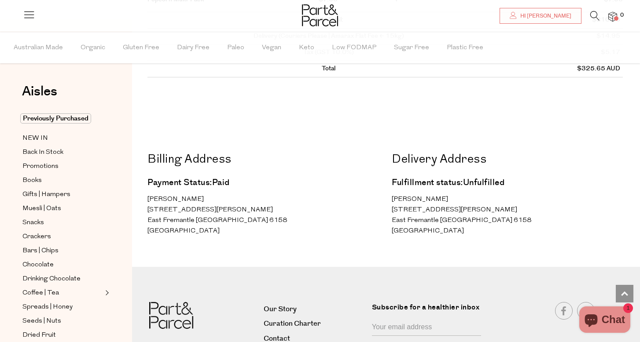
scroll to position [557, 0]
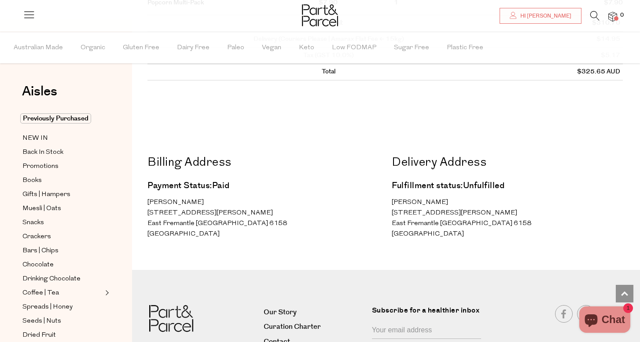
click at [127, 227] on div "Aisles Clear Previously Purchased NEW IN Back In Stock Promotions Books Gifts |…" at bounding box center [66, 187] width 132 height 311
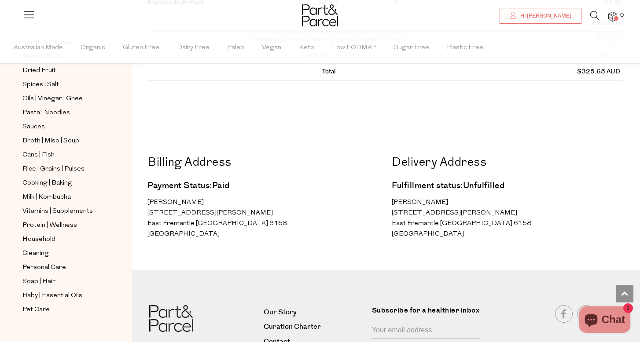
scroll to position [272, 0]
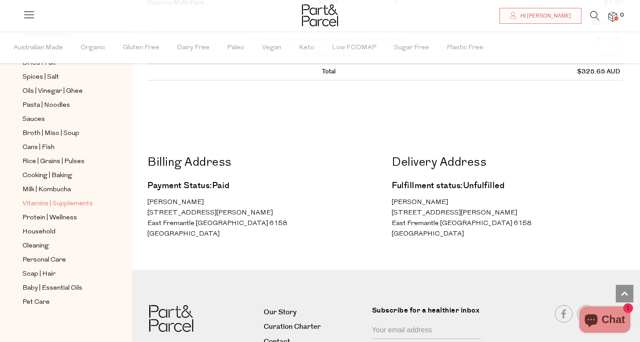
click at [60, 207] on span "Vitamins | Supplements" at bounding box center [57, 204] width 70 height 11
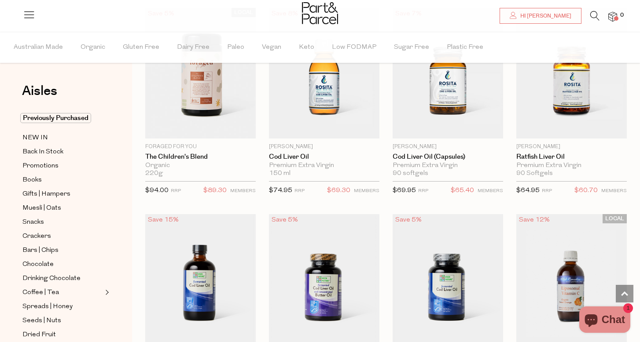
scroll to position [1961, 0]
click at [602, 319] on span "Chat" at bounding box center [612, 319] width 23 height 13
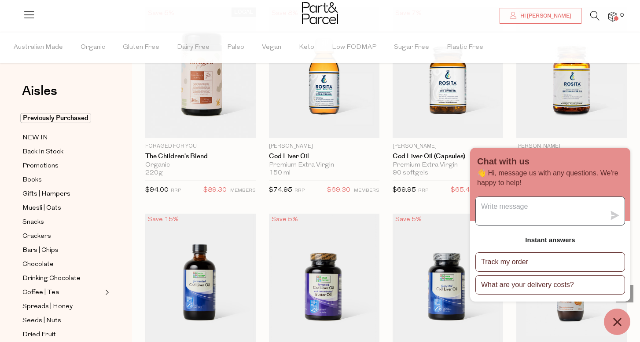
click at [528, 212] on textarea "Message us" at bounding box center [540, 211] width 129 height 28
type textarea "can I add to my order placed"
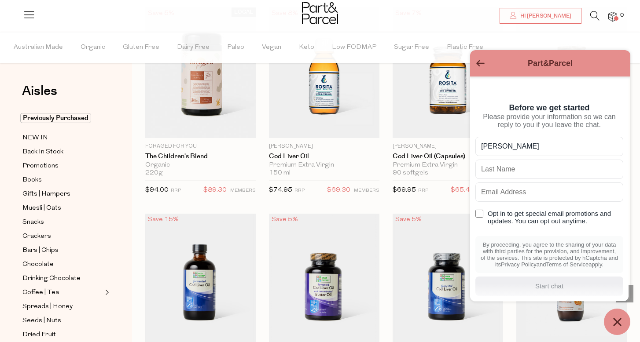
type input "[PERSON_NAME]"
type input "head"
type input "[EMAIL_ADDRESS][DOMAIN_NAME]"
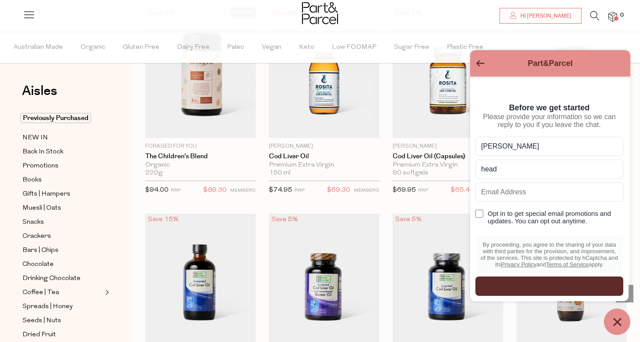
type input "[EMAIL_ADDRESS][DOMAIN_NAME]"
click at [546, 289] on div "Start chat" at bounding box center [548, 287] width 137 height 10
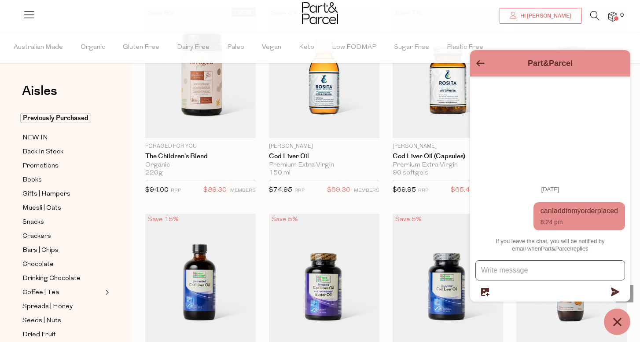
click at [543, 275] on textarea "Message us" at bounding box center [550, 270] width 149 height 19
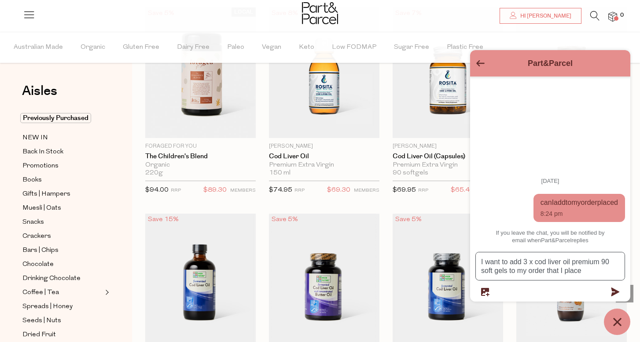
type textarea "I want to add 3 x cod liver oil premium 90 soft gels to my order that I placed"
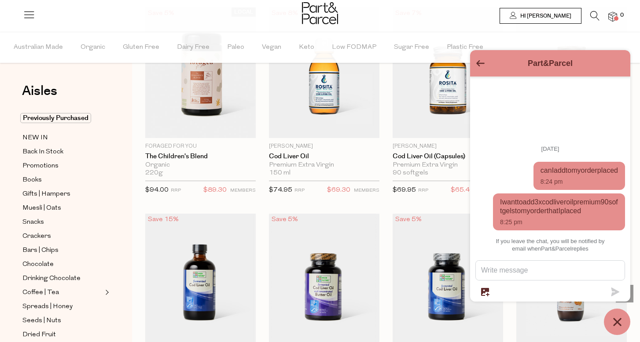
click at [549, 18] on span "Hi [PERSON_NAME]" at bounding box center [544, 15] width 53 height 7
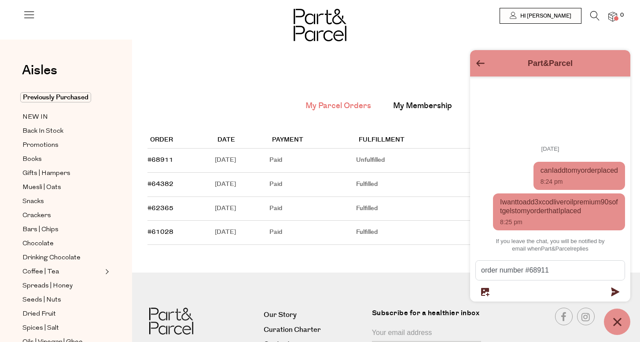
type textarea "order number #68911"
click at [614, 292] on icon "submit" at bounding box center [615, 292] width 8 height 9
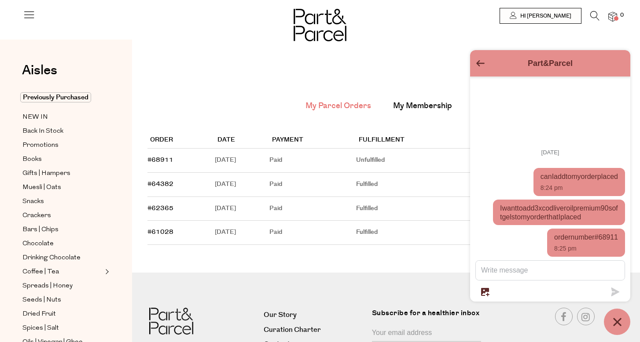
click at [429, 133] on th "Fulfillment" at bounding box center [416, 140] width 121 height 16
drag, startPoint x: 504, startPoint y: 62, endPoint x: 503, endPoint y: 104, distance: 42.7
click at [503, 105] on div "Part&Parcel Today can I add to my order placed 8:24 pm I want to add 3 x cod li…" at bounding box center [550, 176] width 160 height 252
click at [479, 65] on icon "Go back to the main screen" at bounding box center [480, 63] width 8 height 6
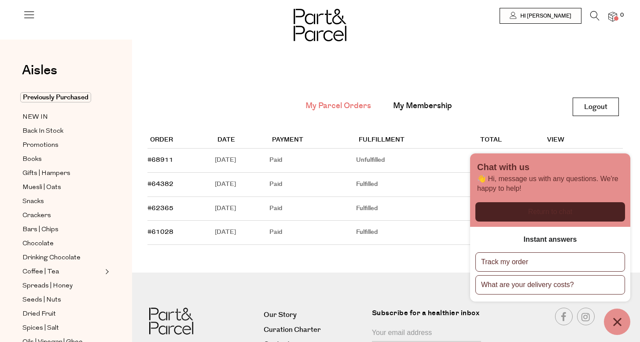
click at [406, 255] on main "My Parcel Orders My Membership Logout Logout Order Date Payment Fulfillment Tot…" at bounding box center [386, 162] width 508 height 218
click at [523, 120] on div "Order Date Payment Fulfillment Total View #68911 August 10, 2025 Paid Unfulfill…" at bounding box center [384, 187] width 475 height 137
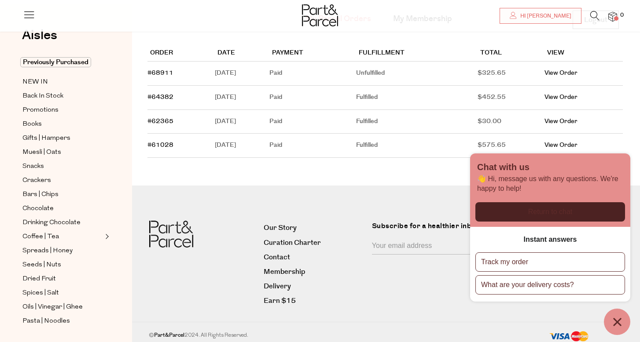
scroll to position [90, 0]
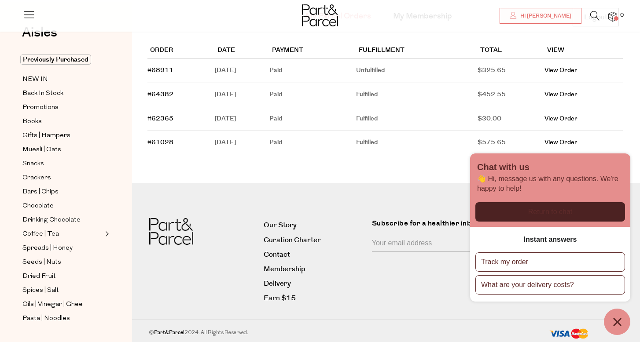
click at [619, 323] on icon "Chat window" at bounding box center [617, 322] width 14 height 14
